Goal: Navigation & Orientation: Find specific page/section

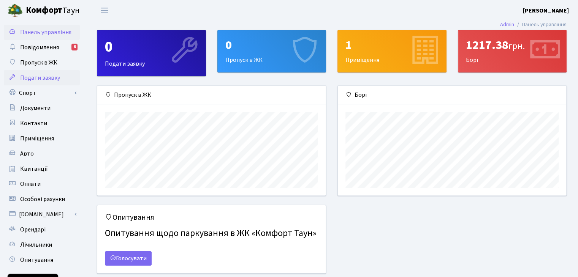
scroll to position [109, 228]
click at [41, 46] on span "Повідомлення" at bounding box center [39, 47] width 39 height 8
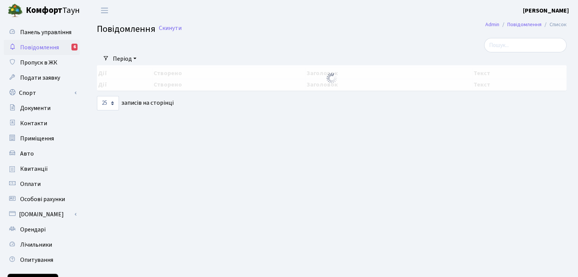
select select "25"
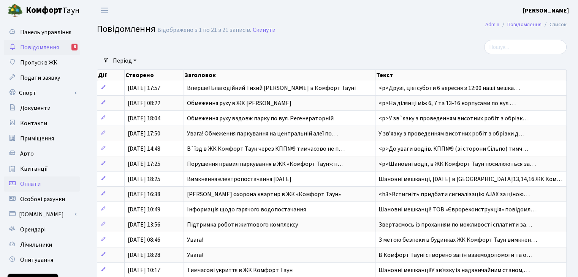
click at [37, 185] on span "Оплати" at bounding box center [30, 184] width 21 height 8
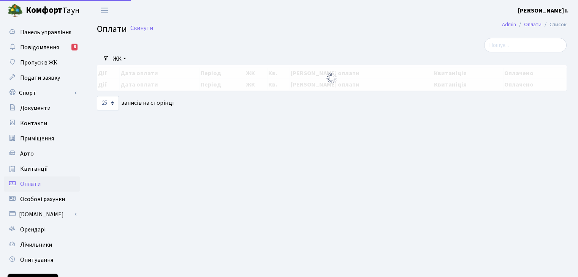
select select "25"
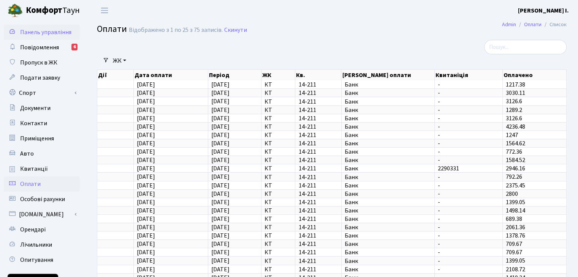
click at [36, 31] on span "Панель управління" at bounding box center [45, 32] width 51 height 8
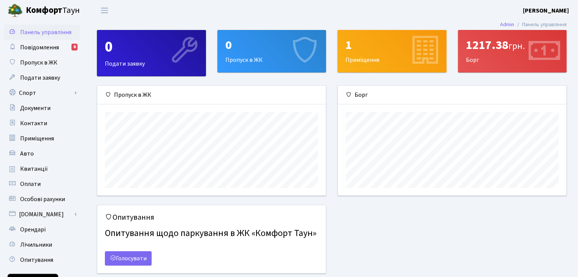
scroll to position [109, 228]
click at [490, 49] on div "1217.38 грн." at bounding box center [512, 45] width 93 height 14
click at [518, 51] on span "грн." at bounding box center [516, 46] width 16 height 13
click at [399, 54] on div "1 Приміщення" at bounding box center [392, 51] width 108 height 42
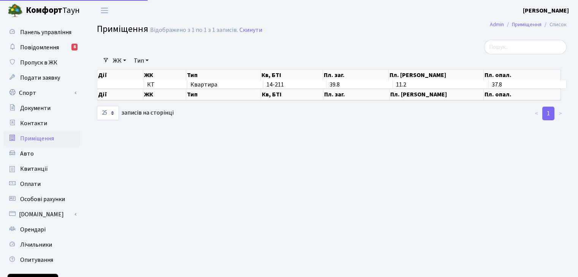
select select "25"
click at [34, 167] on span "Квитанції" at bounding box center [34, 169] width 28 height 8
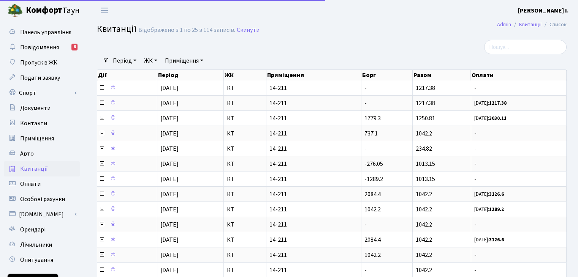
select select "25"
